Goal: Task Accomplishment & Management: Manage account settings

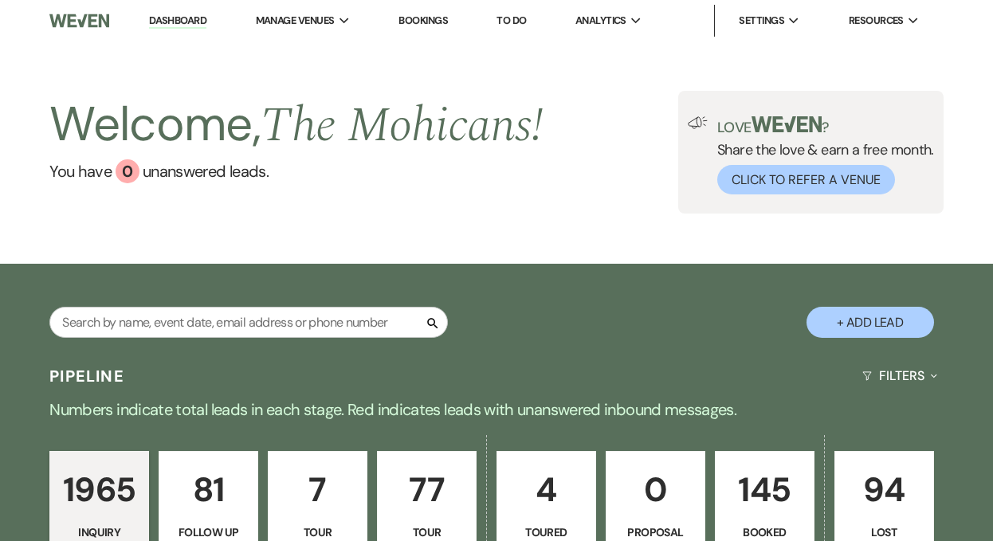
click at [176, 25] on link "Dashboard" at bounding box center [177, 21] width 57 height 15
click at [229, 173] on link "You have 0 unanswered lead s ." at bounding box center [295, 171] width 493 height 24
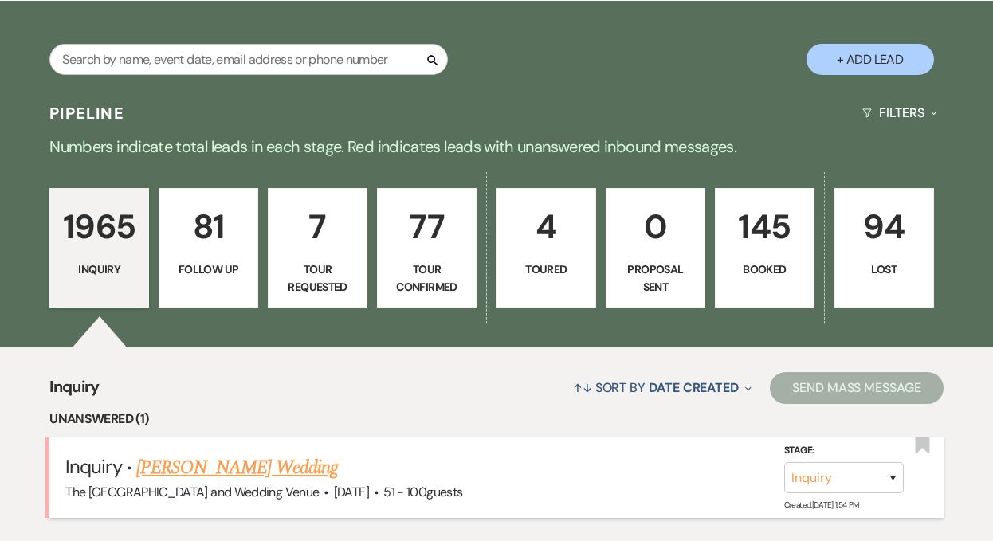
click at [225, 470] on link "[PERSON_NAME] Wedding" at bounding box center [237, 467] width 202 height 29
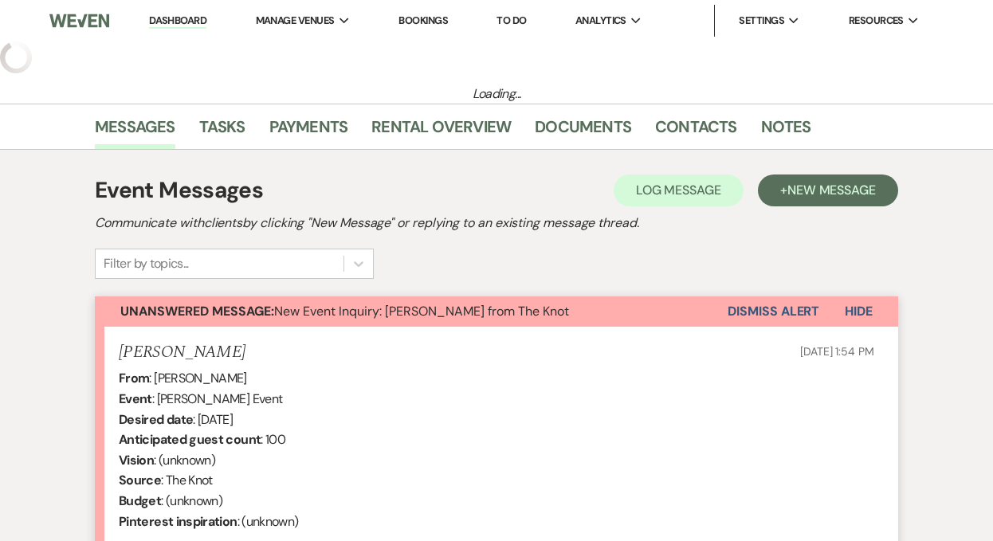
select select "2"
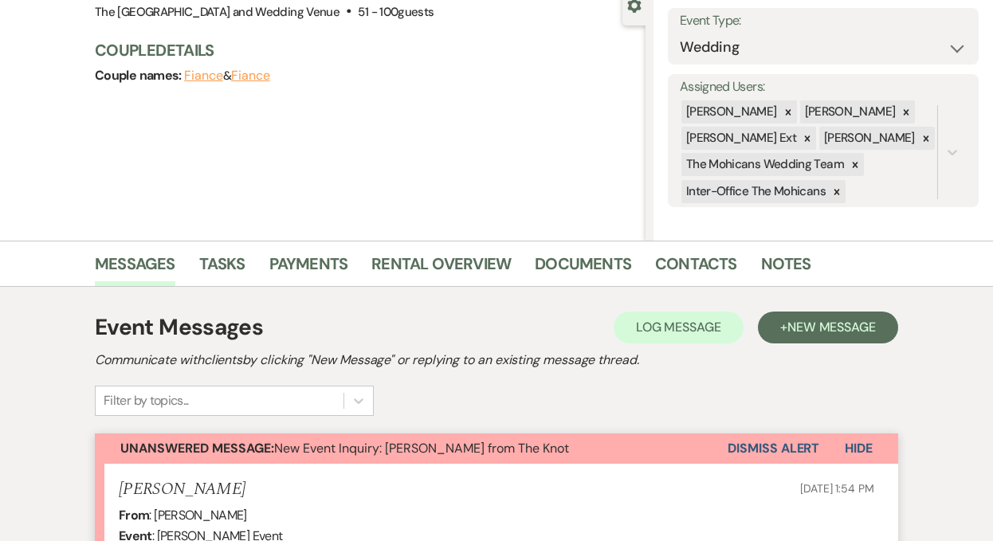
scroll to position [187, 0]
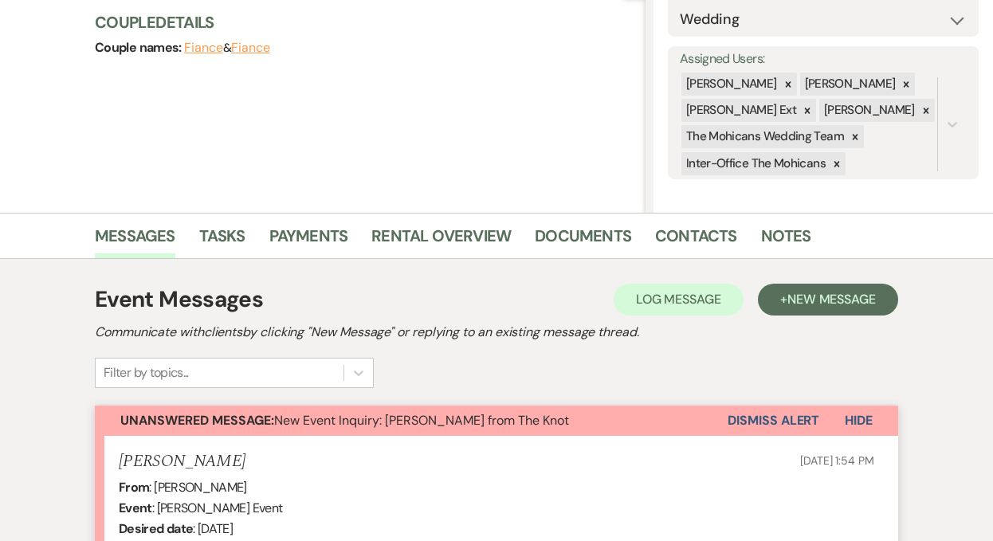
click at [745, 425] on button "Dismiss Alert" at bounding box center [773, 420] width 92 height 30
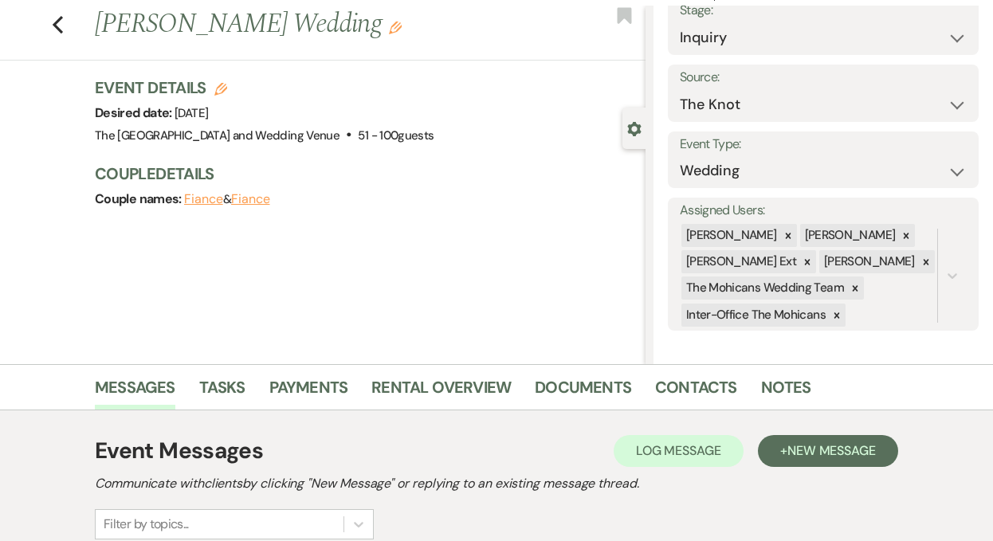
scroll to position [0, 0]
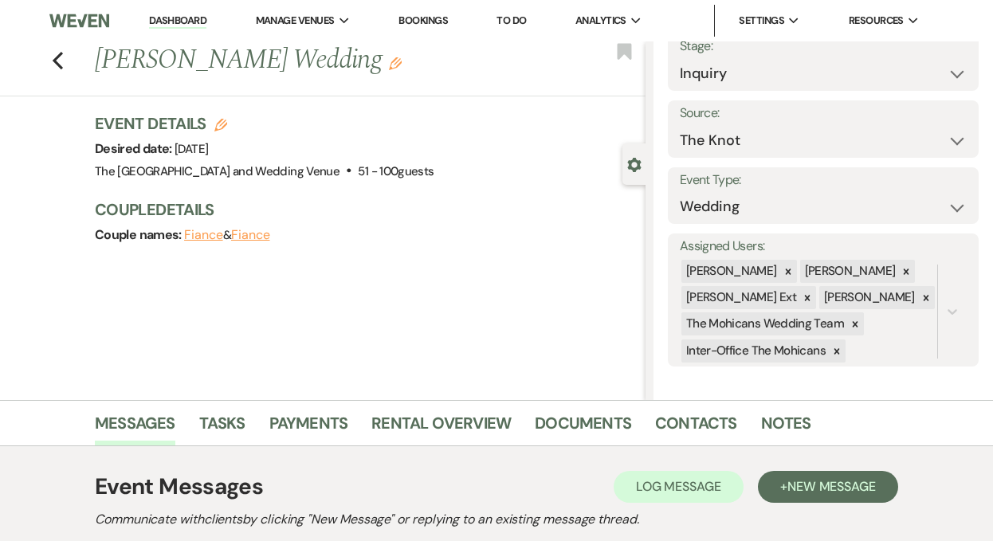
click at [167, 18] on link "Dashboard" at bounding box center [177, 21] width 57 height 15
